Goal: Information Seeking & Learning: Find specific fact

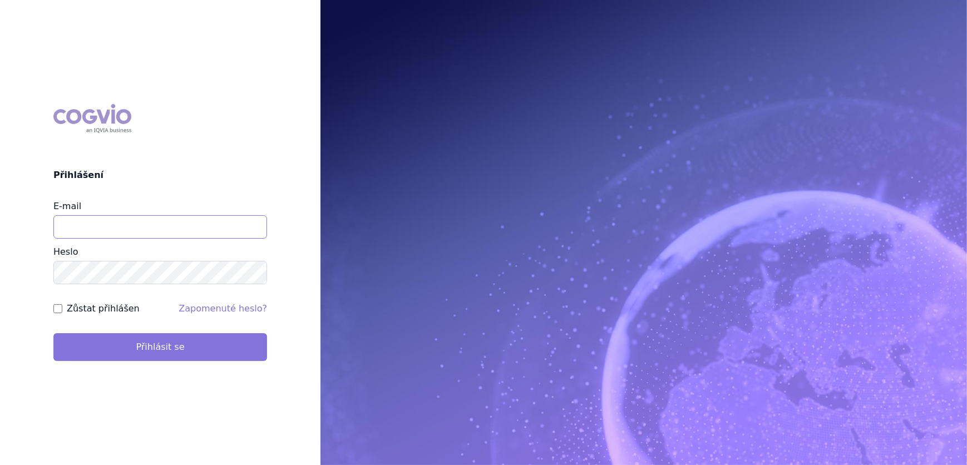
type input "veronika.damborska@vzp.cz"
click at [123, 360] on button "Přihlásit se" at bounding box center [160, 347] width 214 height 28
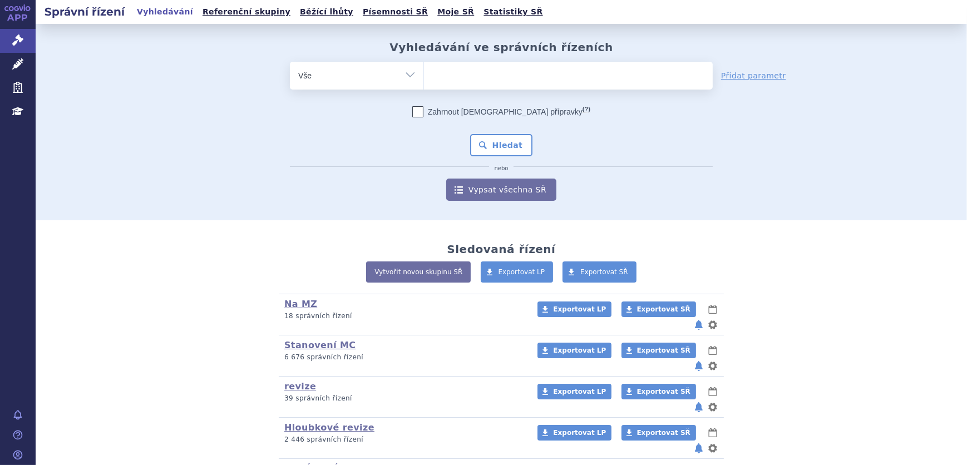
click at [465, 74] on ul at bounding box center [568, 73] width 289 height 23
click at [424, 74] on select at bounding box center [424, 75] width 1 height 28
type input "KA"
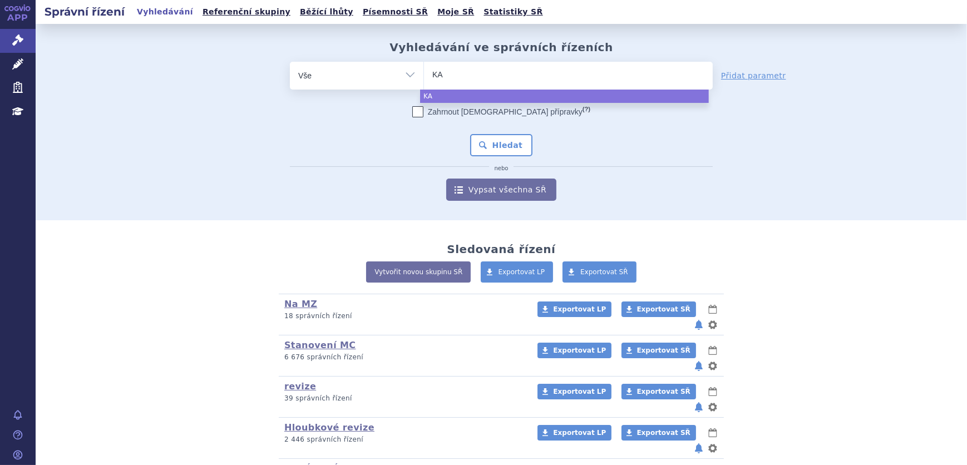
type input "KAL"
type input "KALNO"
type input "KALNORM"
type input "KALNORMIN"
select select "KALNORMIN"
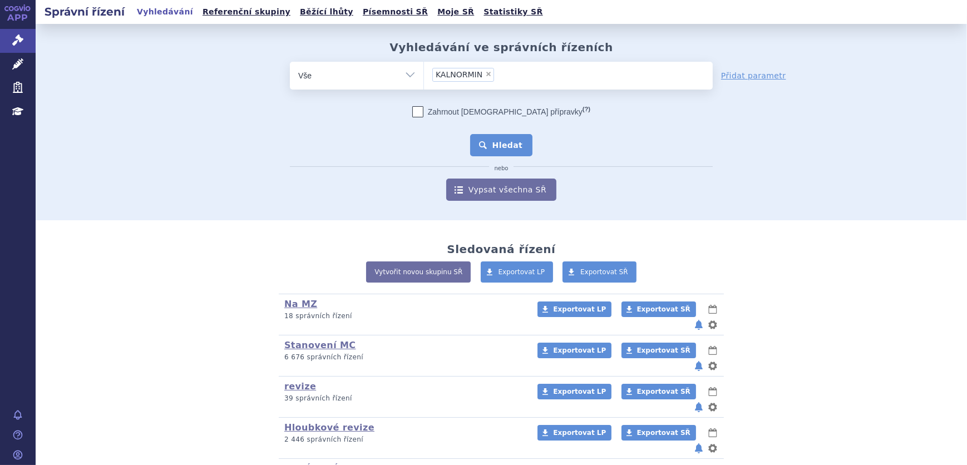
click at [514, 147] on button "Hledat" at bounding box center [501, 145] width 63 height 22
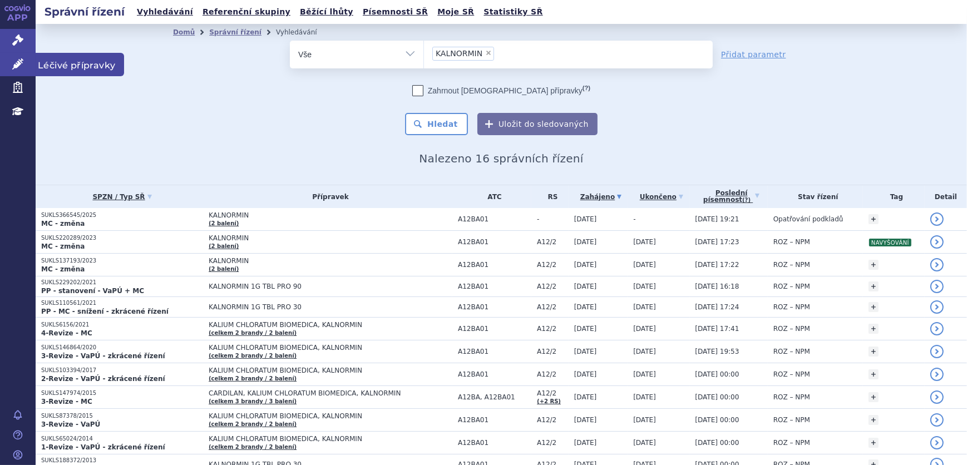
click at [17, 70] on link "Léčivé přípravky" at bounding box center [18, 64] width 36 height 23
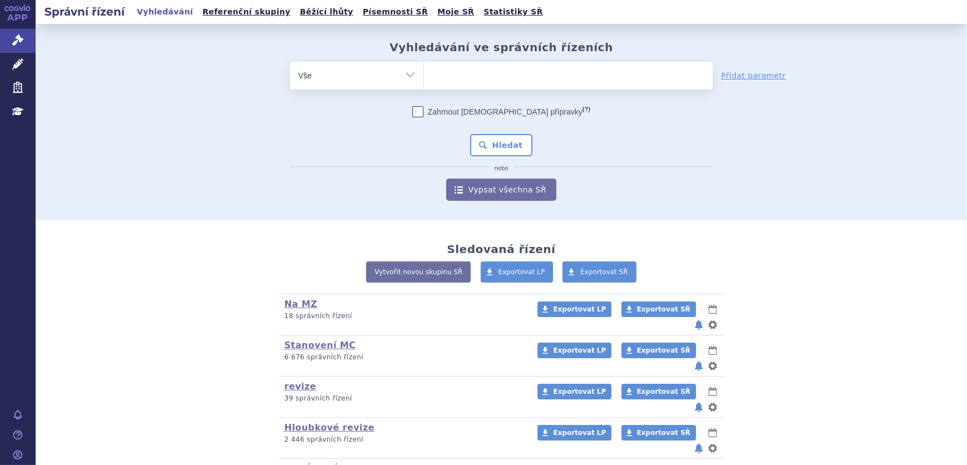
click at [482, 73] on ul at bounding box center [568, 73] width 289 height 23
click at [424, 73] on select at bounding box center [424, 75] width 1 height 28
type input "FI"
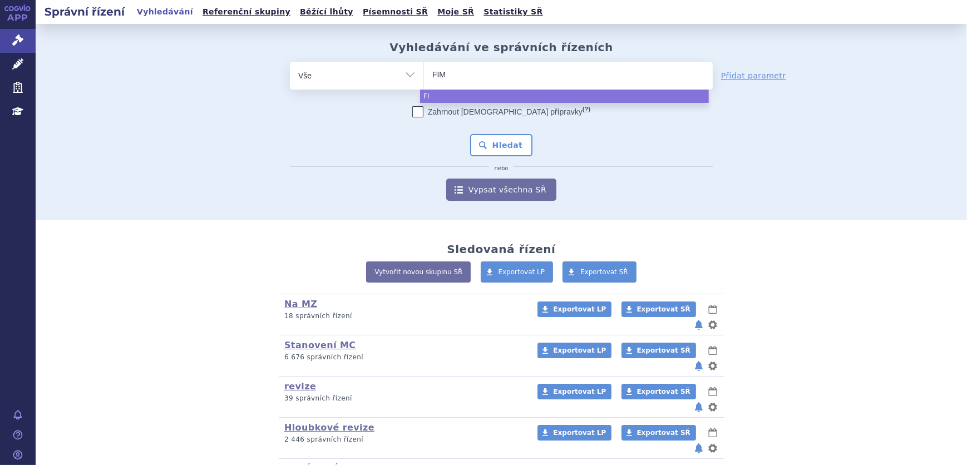
type input "FIMO"
type input "FIMODI"
type input "FIMODIG"
type input "FIMODIGO"
select select "FIMODIGO"
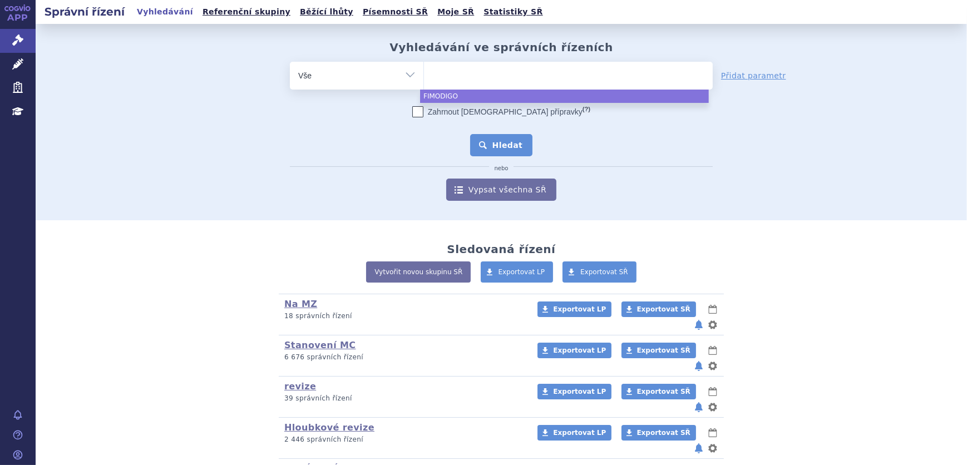
click at [511, 144] on button "Hledat" at bounding box center [501, 145] width 63 height 22
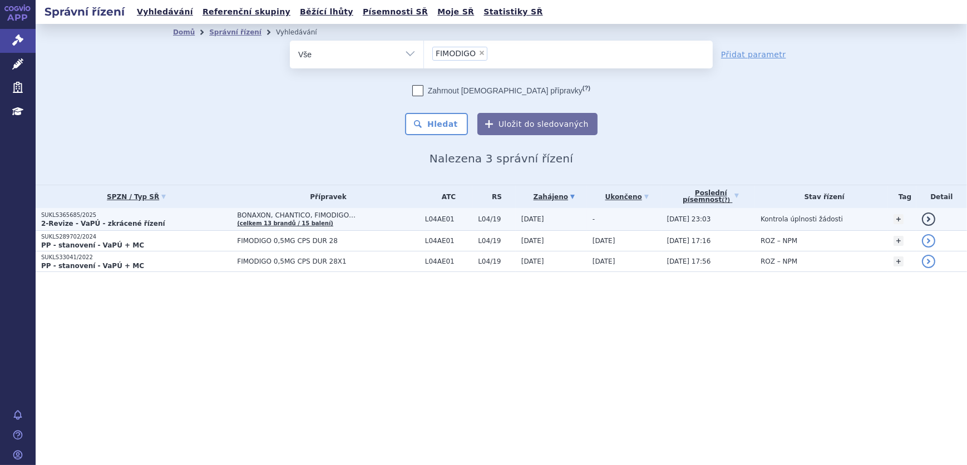
click at [209, 221] on p "2-Revize - VaPÚ - zkrácené řízení" at bounding box center [136, 223] width 190 height 9
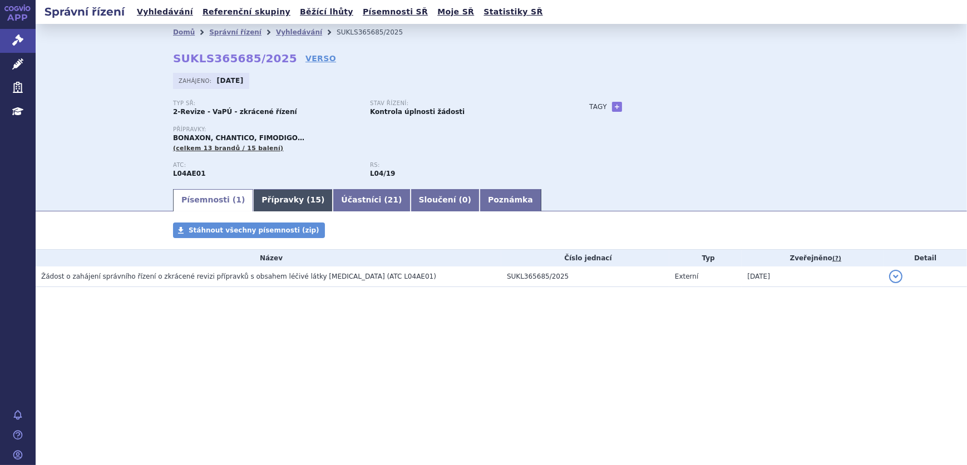
click at [311, 204] on span "15" at bounding box center [316, 199] width 11 height 9
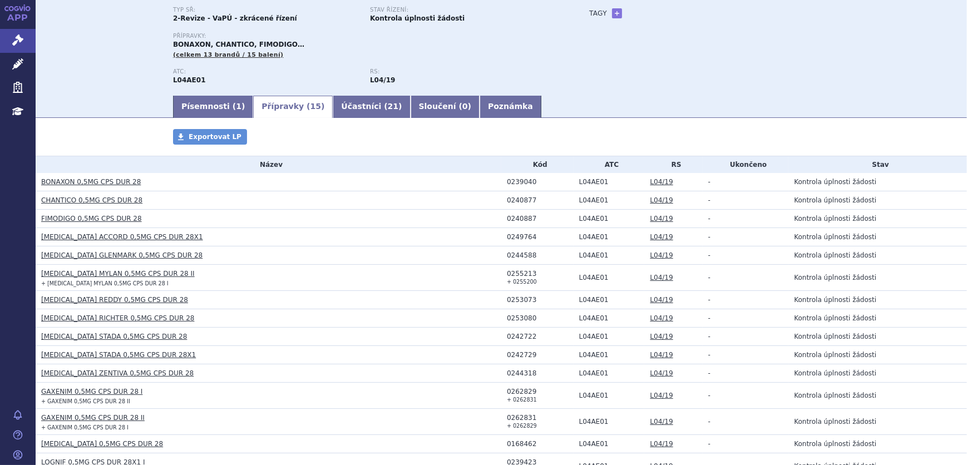
scroll to position [151, 0]
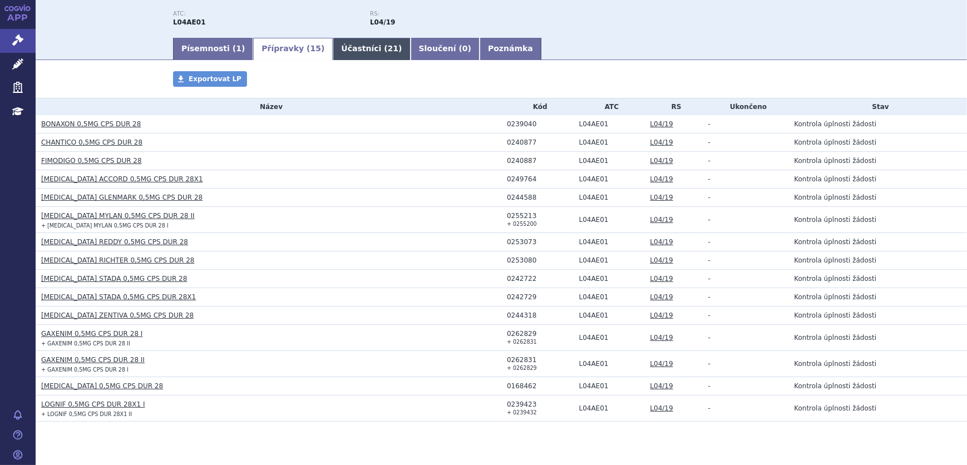
click at [348, 43] on link "Účastníci ( 21 )" at bounding box center [371, 49] width 77 height 22
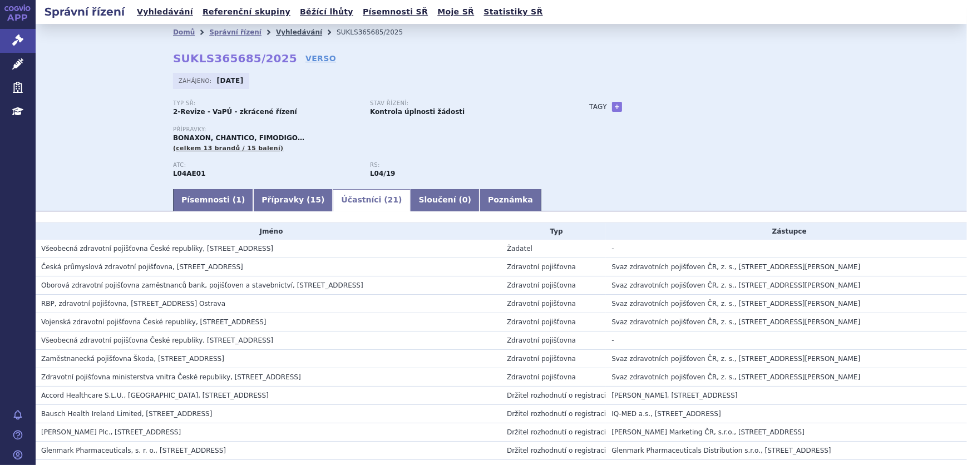
click at [276, 29] on link "Vyhledávání" at bounding box center [299, 32] width 46 height 8
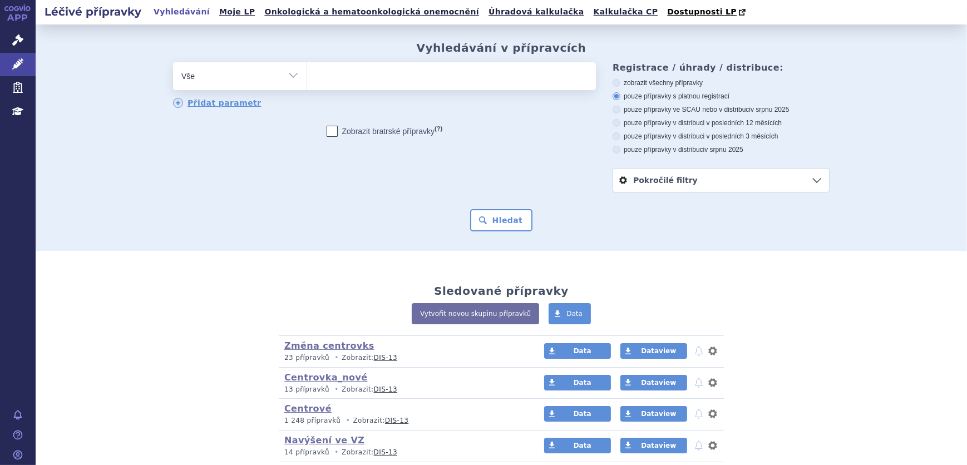
click at [333, 78] on ul at bounding box center [451, 73] width 289 height 23
click at [307, 78] on select at bounding box center [307, 76] width 1 height 28
paste input "[MEDICAL_DATA] AGMED"
type input "[MEDICAL_DATA] AGMED"
select select "OXALIPLATIN AGMED"
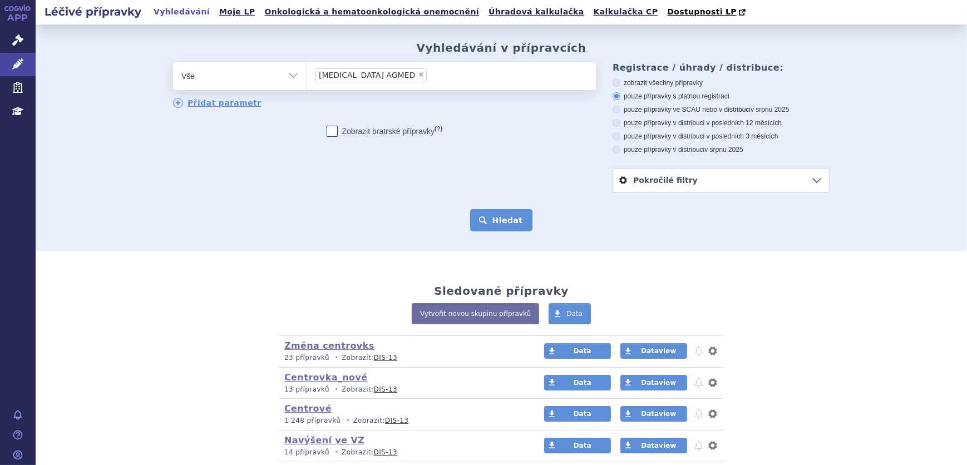
click at [506, 215] on button "Hledat" at bounding box center [501, 220] width 63 height 22
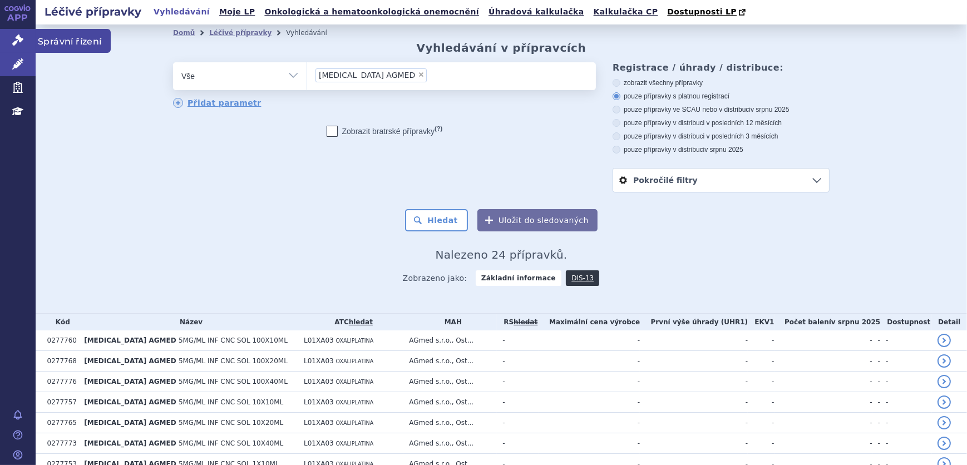
click at [22, 44] on icon at bounding box center [17, 40] width 11 height 11
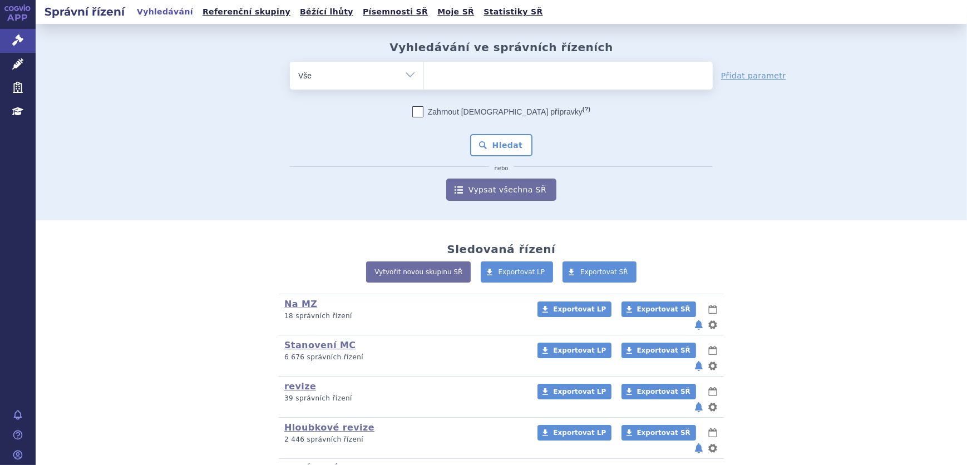
click at [519, 76] on ul at bounding box center [568, 73] width 289 height 23
click at [424, 76] on select at bounding box center [424, 75] width 1 height 28
paste input "[MEDICAL_DATA] AGMED"
type input "[MEDICAL_DATA] AGMED"
select select "[MEDICAL_DATA] AGMED"
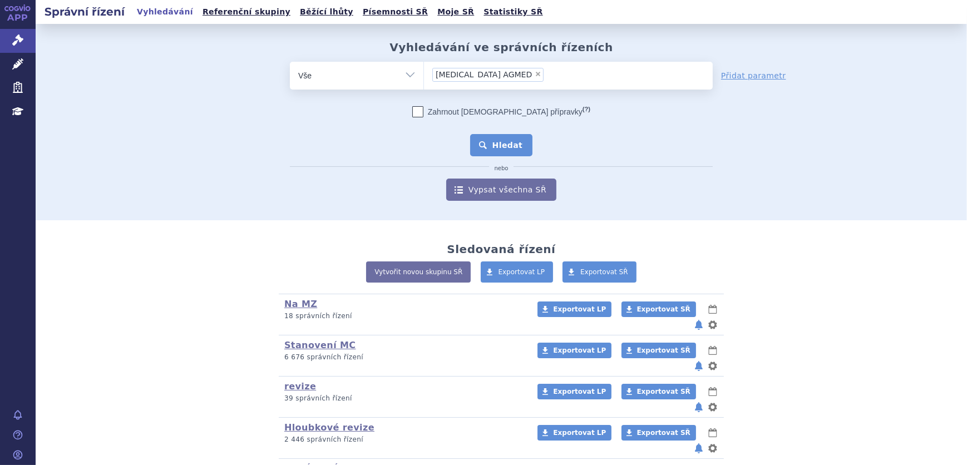
click at [495, 147] on button "Hledat" at bounding box center [501, 145] width 63 height 22
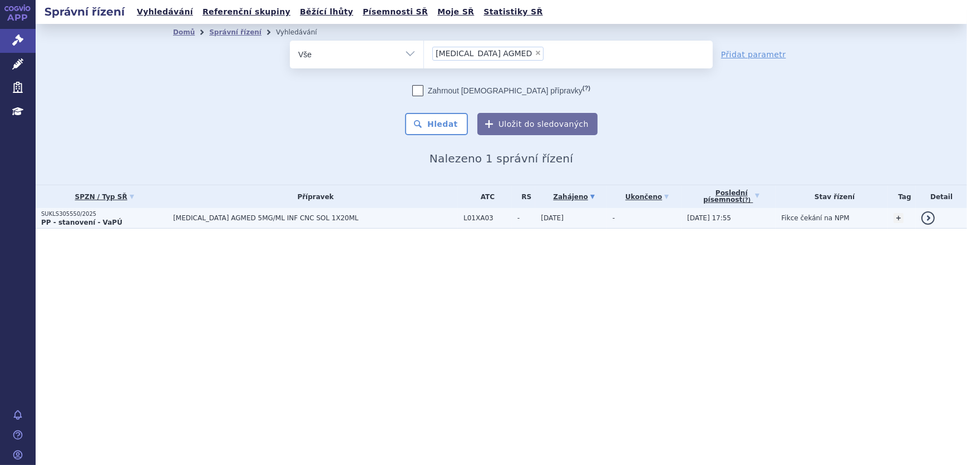
click at [390, 217] on span "[MEDICAL_DATA] AGMED 5MG/ML INF CNC SOL 1X20ML" at bounding box center [312, 218] width 278 height 8
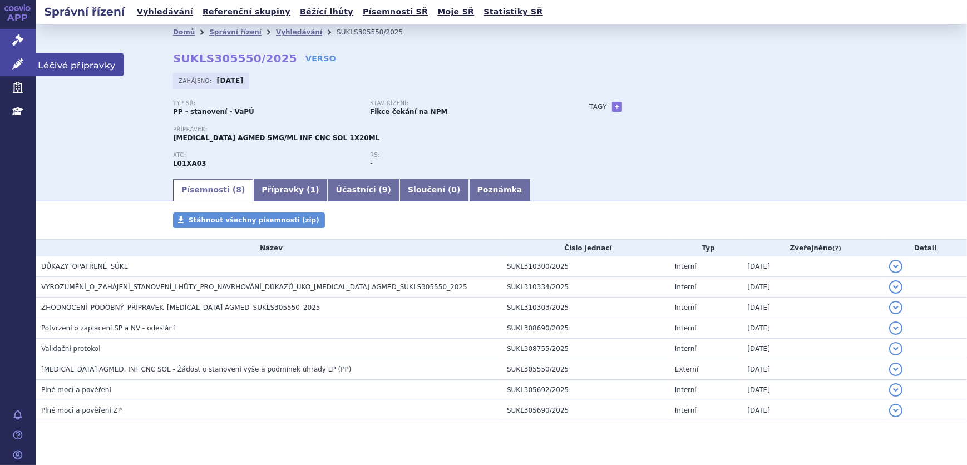
click at [18, 69] on icon at bounding box center [17, 63] width 11 height 11
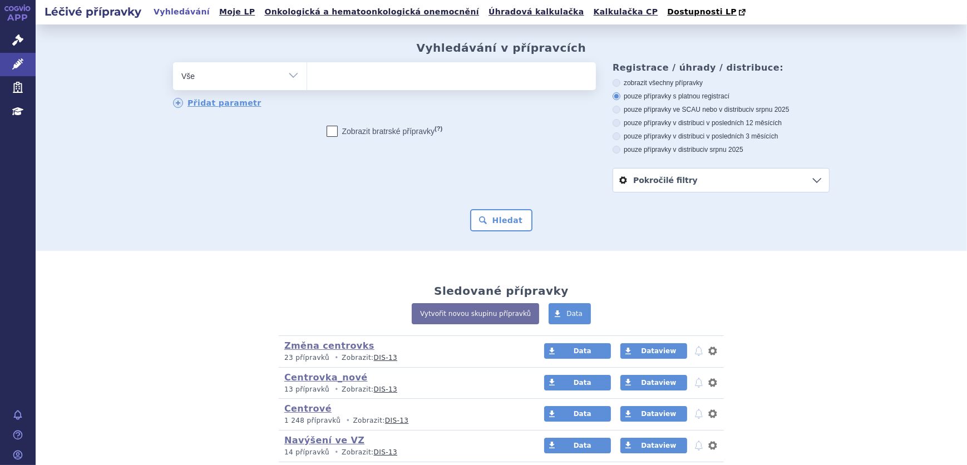
select select "filter-atc-group"
click at [173, 63] on select "Vše Přípravek/SUKL kód MAH VPOIS ATC/Aktivní látka Léková forma Síla" at bounding box center [240, 74] width 134 height 25
click at [401, 78] on ul at bounding box center [451, 73] width 289 height 23
click at [307, 78] on select at bounding box center [307, 76] width 1 height 28
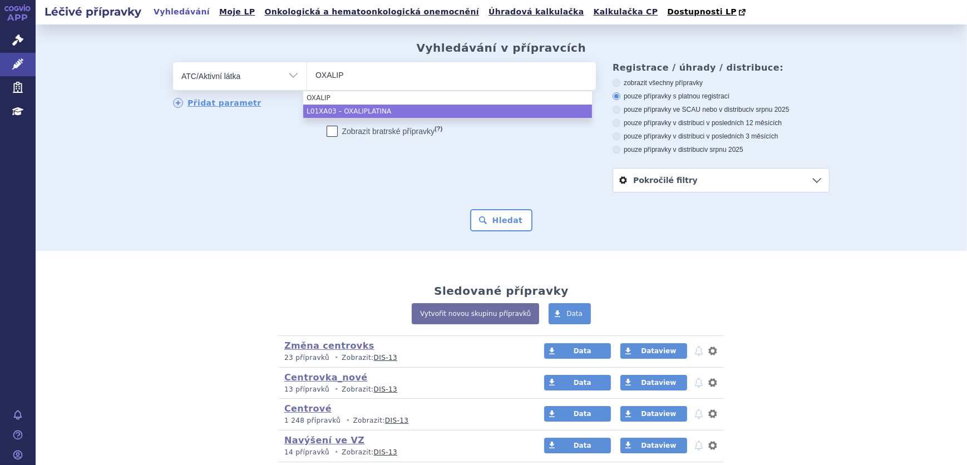
type input "OXALIP"
drag, startPoint x: 412, startPoint y: 112, endPoint x: 440, endPoint y: 134, distance: 34.9
select select "L01XA03"
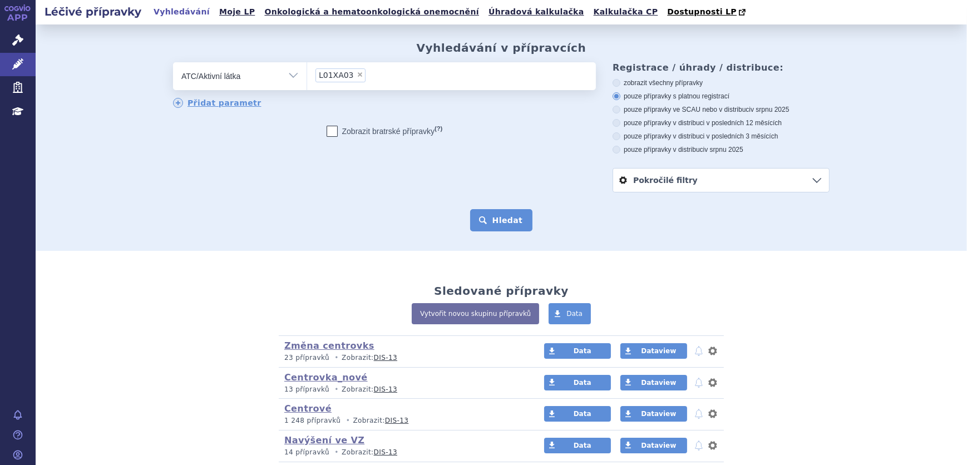
click at [495, 223] on button "Hledat" at bounding box center [501, 220] width 63 height 22
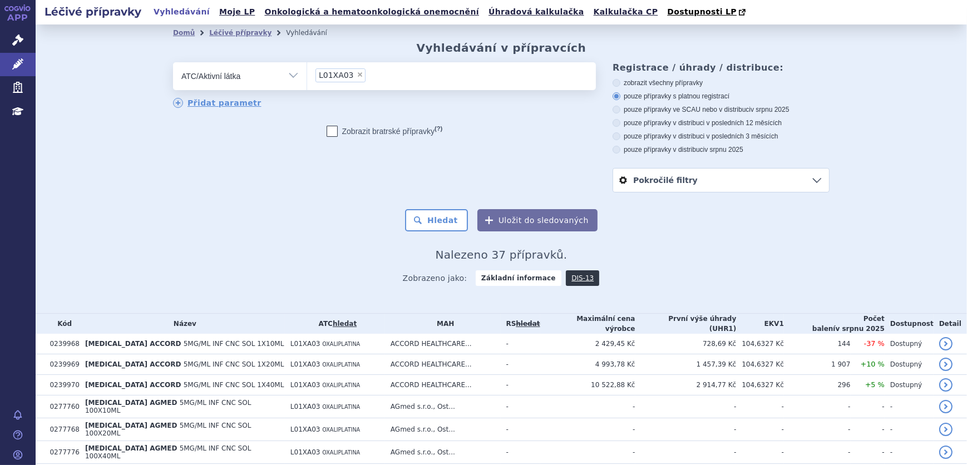
click at [696, 111] on label "pouze přípravky ve SCAU nebo v distribuci v srpnu 2025" at bounding box center [721, 109] width 217 height 9
click at [621, 111] on input "pouze přípravky ve SCAU nebo v distribuci v srpnu 2025" at bounding box center [617, 110] width 7 height 7
radio input "true"
click at [451, 223] on button "Hledat" at bounding box center [436, 220] width 63 height 22
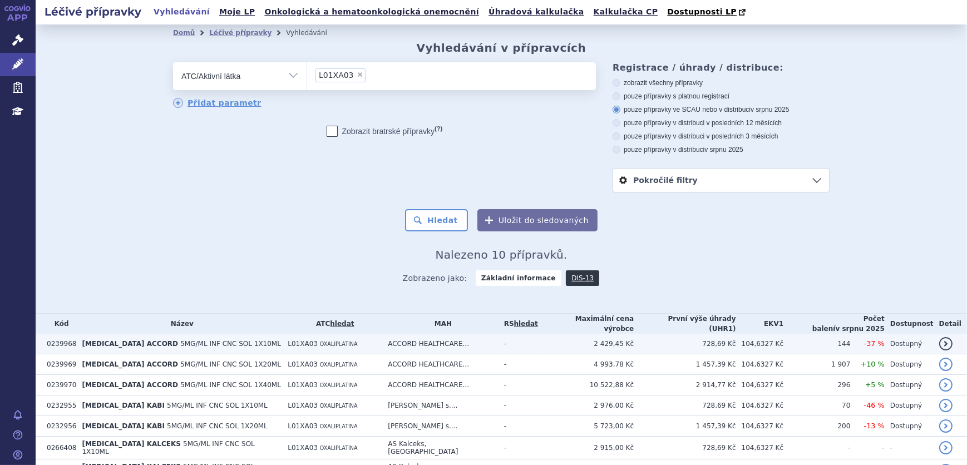
scroll to position [116, 0]
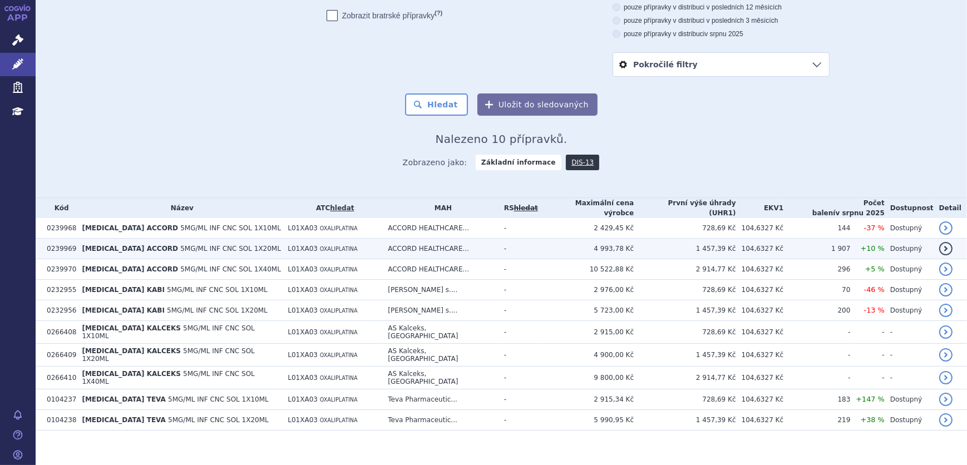
click at [250, 250] on td "OXALIPLATIN ACCORD 5MG/ML INF CNC SOL 1X20ML" at bounding box center [179, 249] width 206 height 21
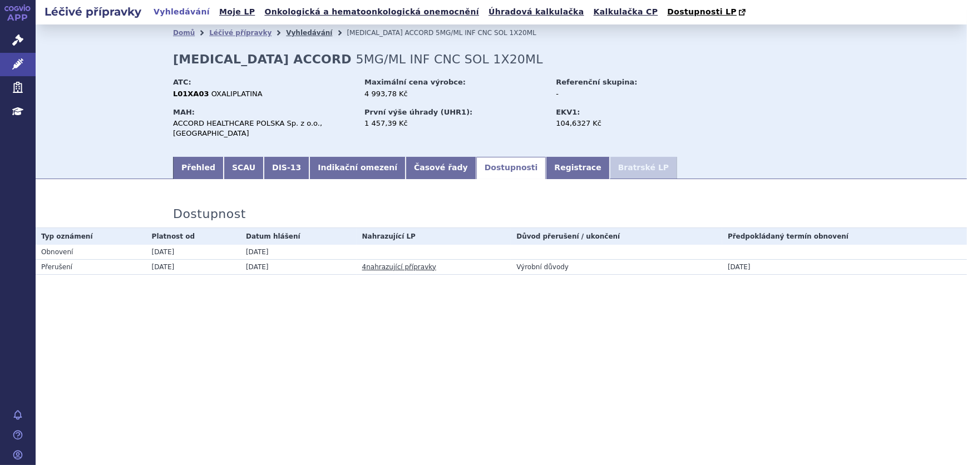
click at [297, 32] on link "Vyhledávání" at bounding box center [309, 33] width 46 height 8
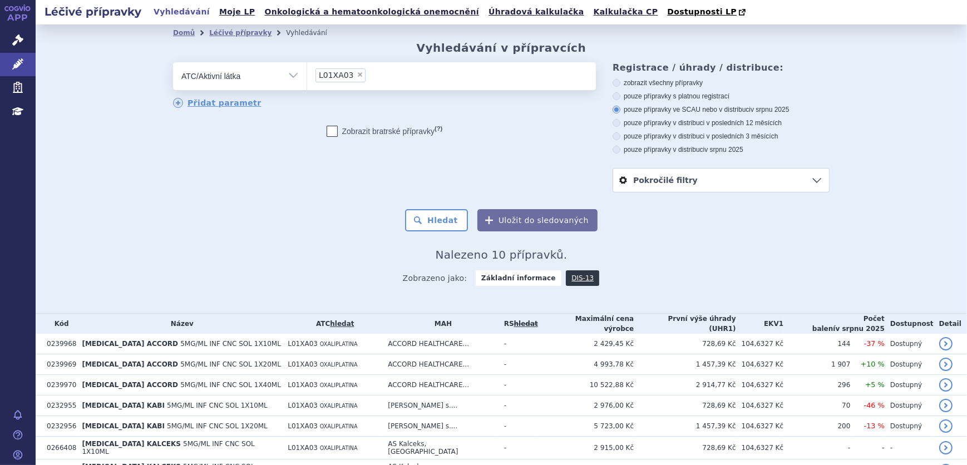
scroll to position [116, 0]
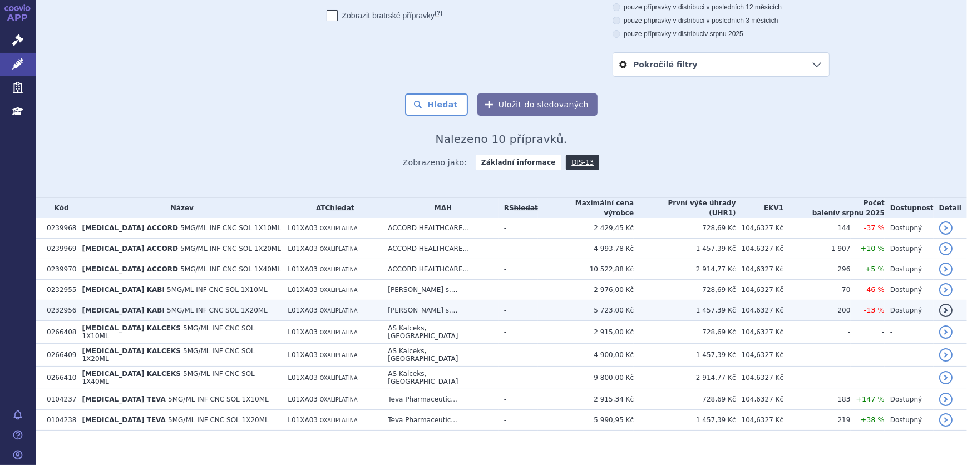
click at [755, 302] on td "104,6327 Kč" at bounding box center [760, 311] width 48 height 21
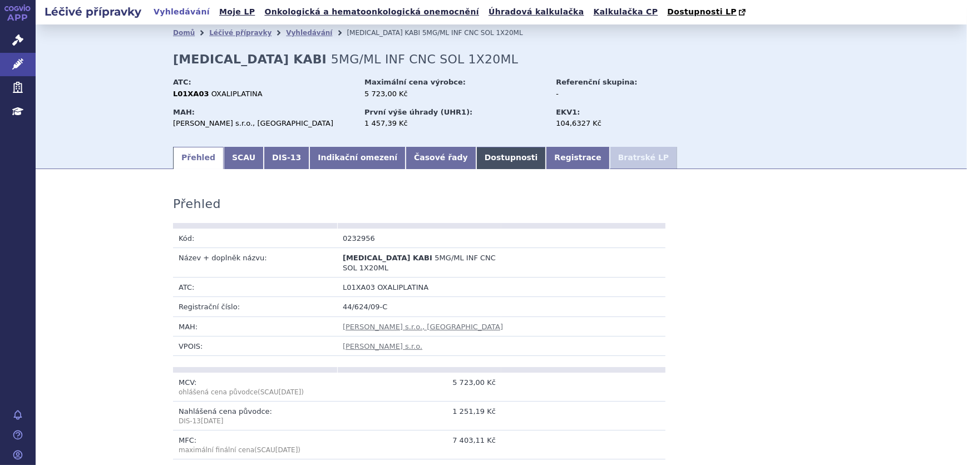
click at [485, 164] on link "Dostupnosti" at bounding box center [511, 158] width 70 height 22
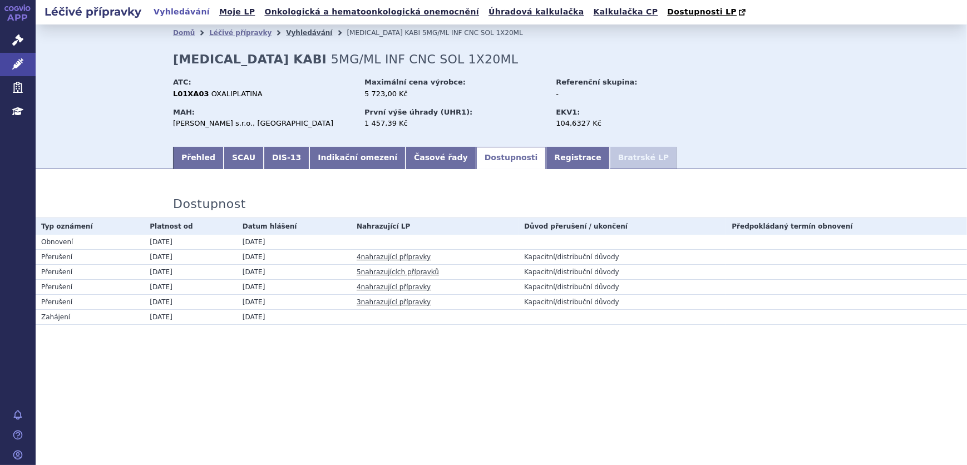
click at [286, 34] on link "Vyhledávání" at bounding box center [309, 33] width 46 height 8
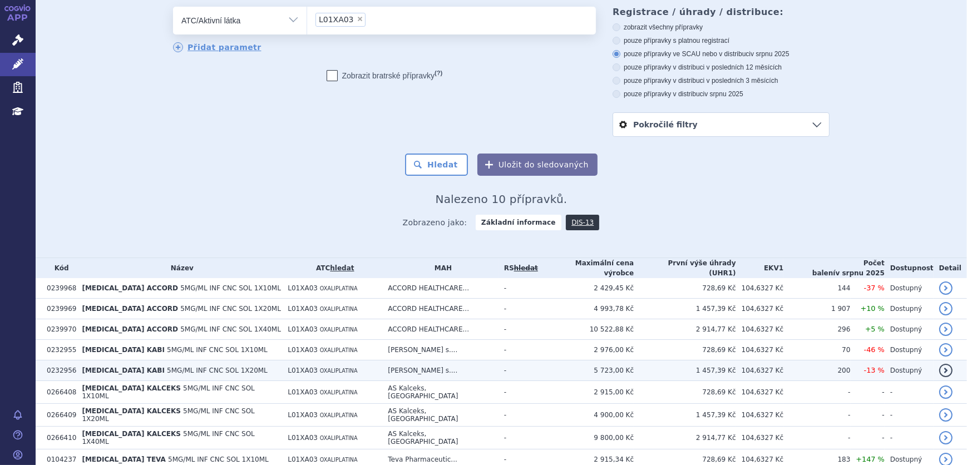
scroll to position [116, 0]
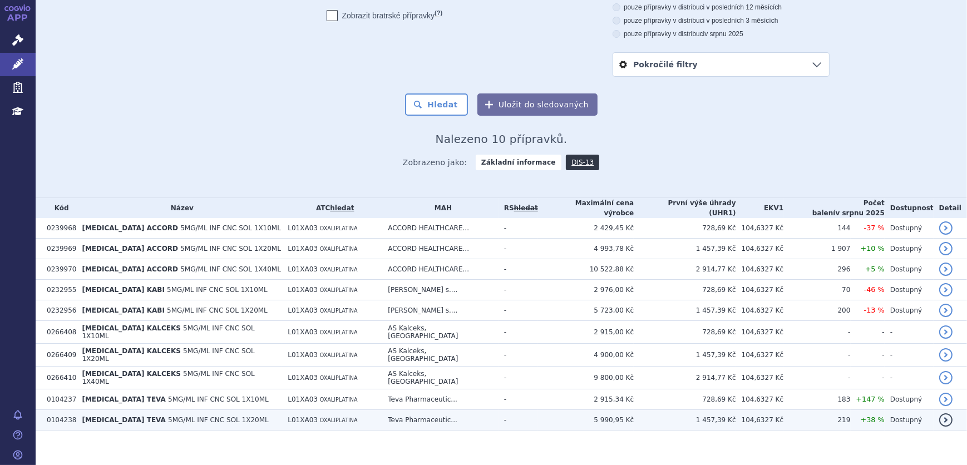
click at [499, 410] on td "-" at bounding box center [519, 420] width 40 height 21
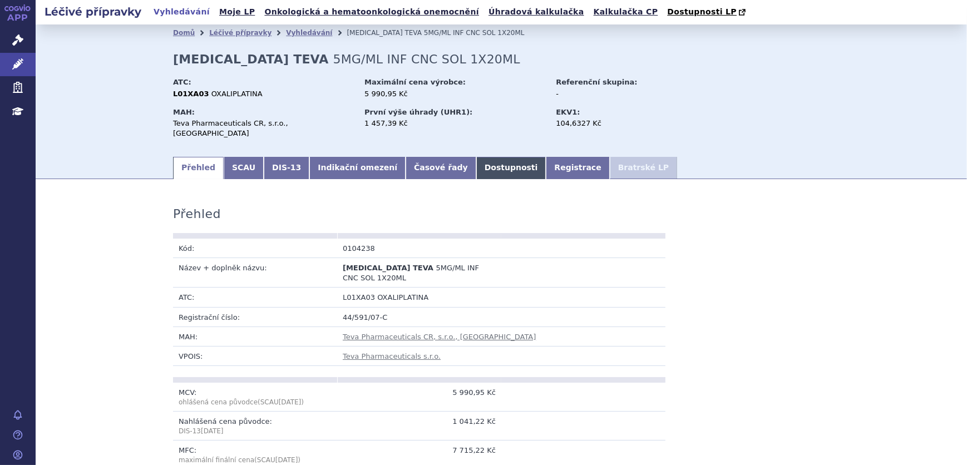
click at [476, 163] on link "Dostupnosti" at bounding box center [511, 168] width 70 height 22
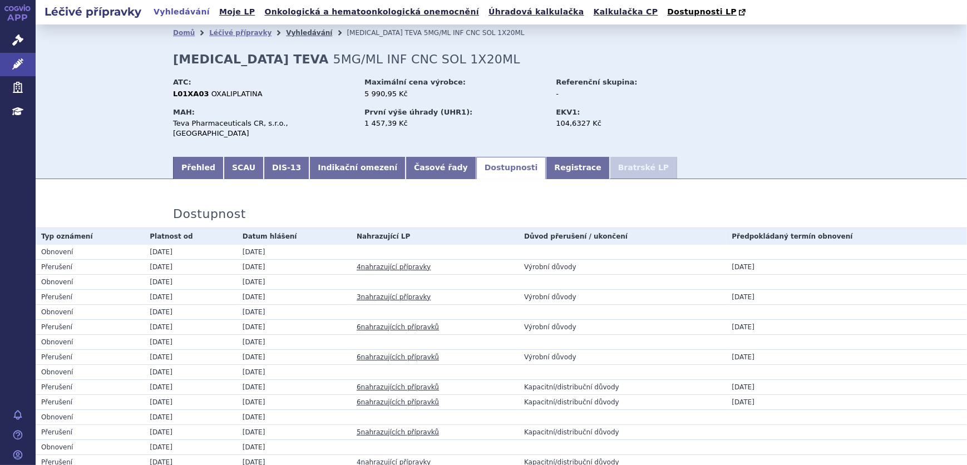
click at [297, 35] on link "Vyhledávání" at bounding box center [309, 33] width 46 height 8
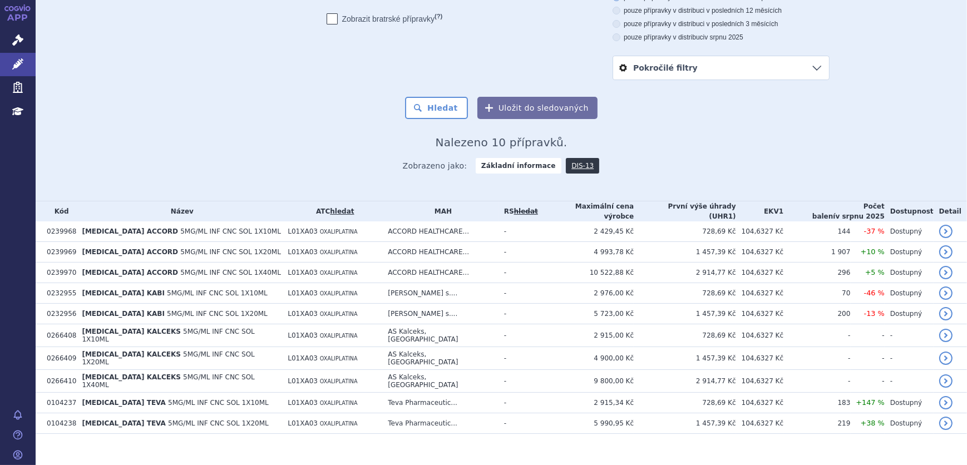
scroll to position [116, 0]
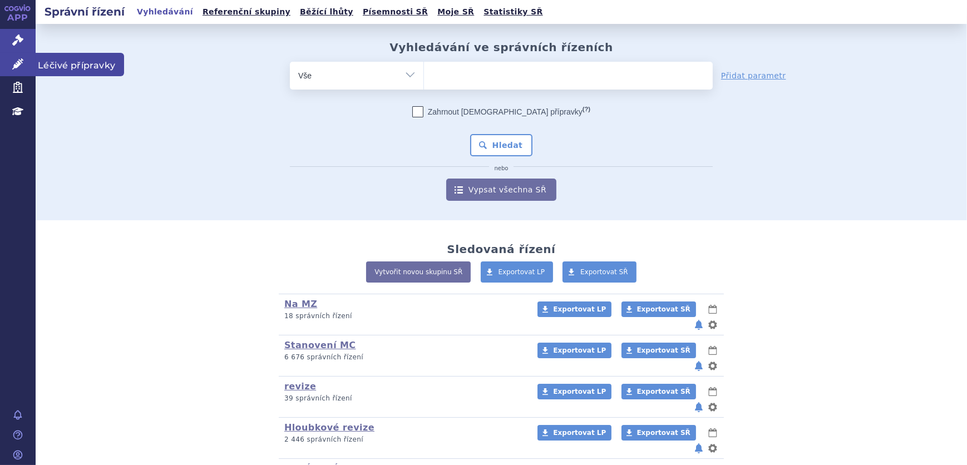
click at [28, 68] on link "Léčivé přípravky" at bounding box center [18, 64] width 36 height 23
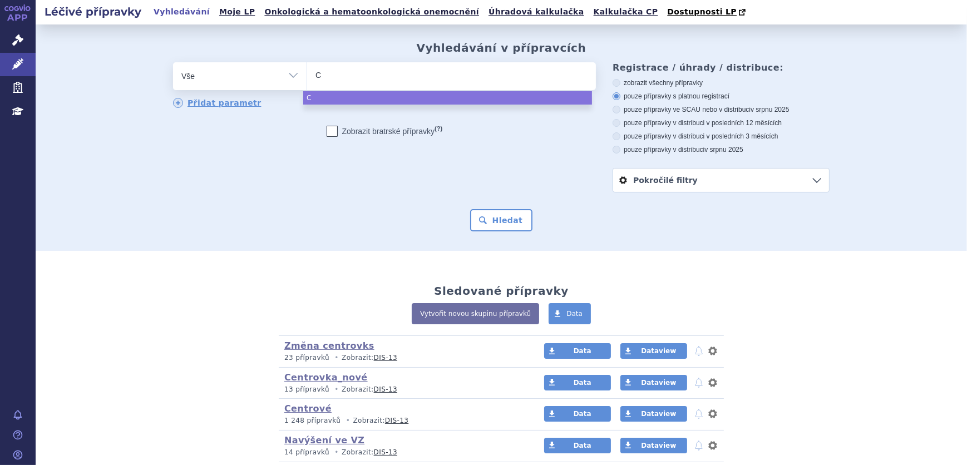
type input "CE"
type input "CEFT"
type input "CEFTA"
type input "CEFTAZ"
type input "CEFTAZI"
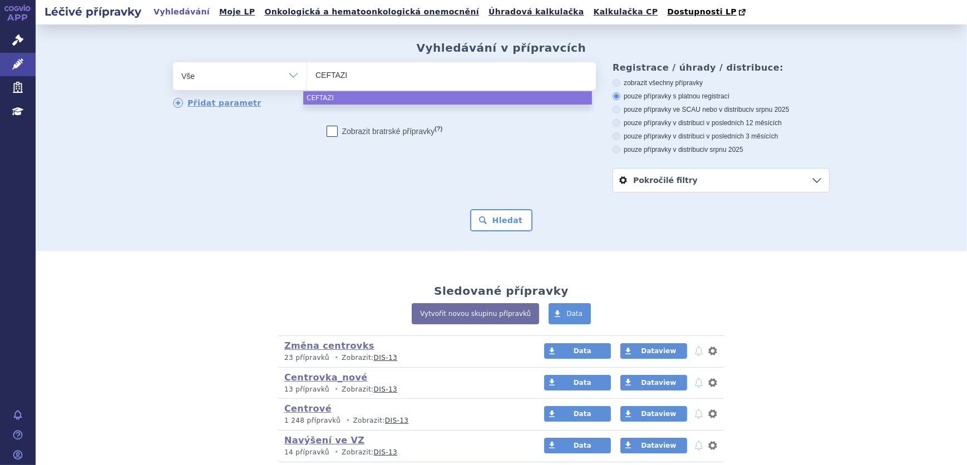
type input "CEFTAZID"
type input "CEFTAZIDIM"
select select "CEFTAZIDIM"
click at [499, 223] on button "Hledat" at bounding box center [501, 220] width 63 height 22
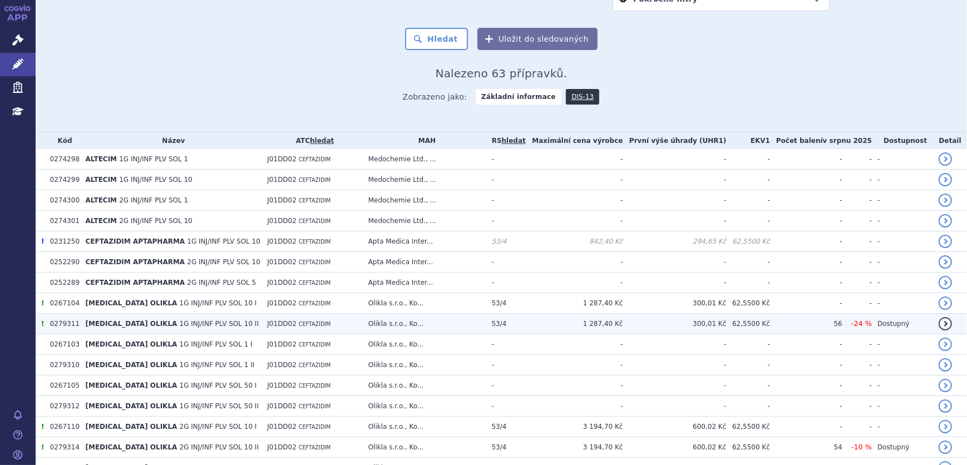
scroll to position [151, 0]
